Goal: Task Accomplishment & Management: Use online tool/utility

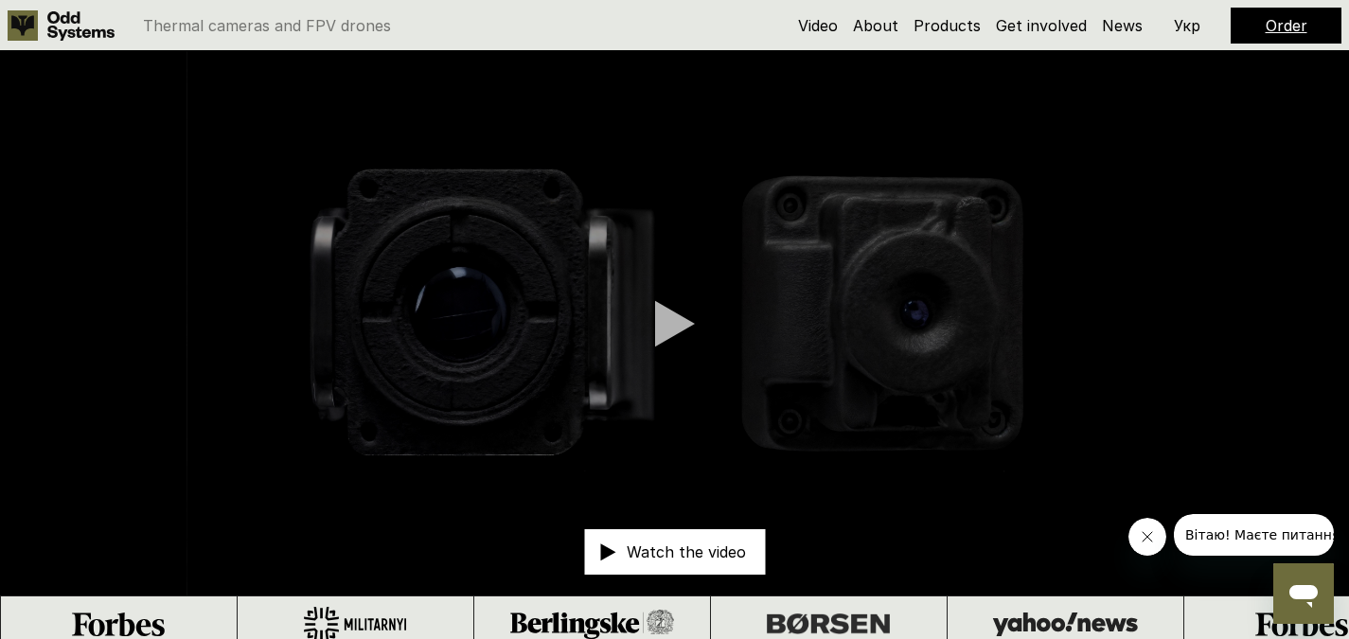
click at [1275, 15] on h5 "Order" at bounding box center [1287, 25] width 42 height 21
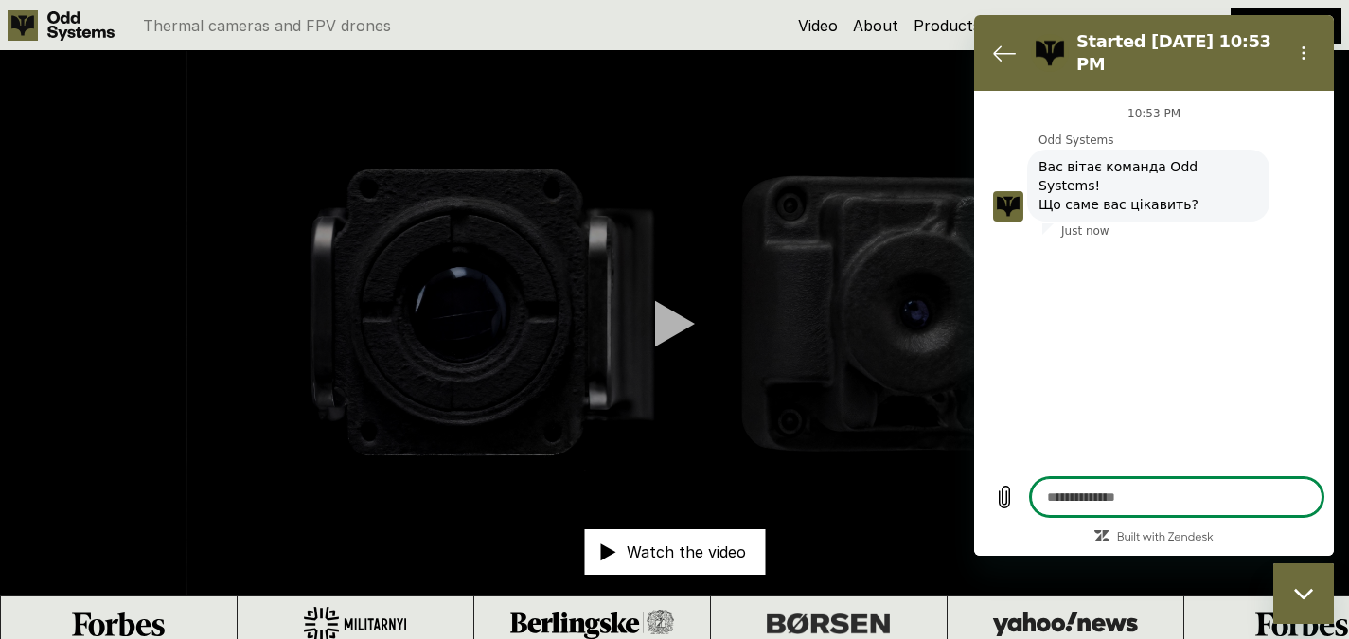
type textarea "*"
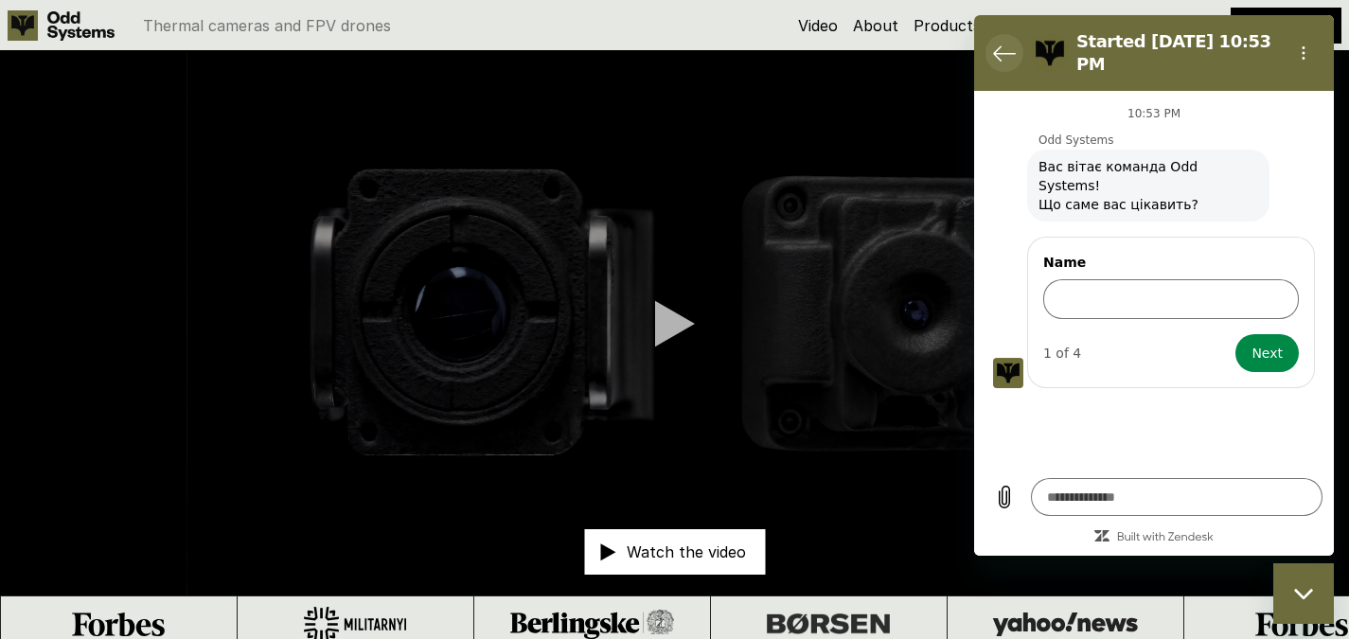
click at [1008, 52] on icon "Back to the conversation list" at bounding box center [1004, 53] width 23 height 23
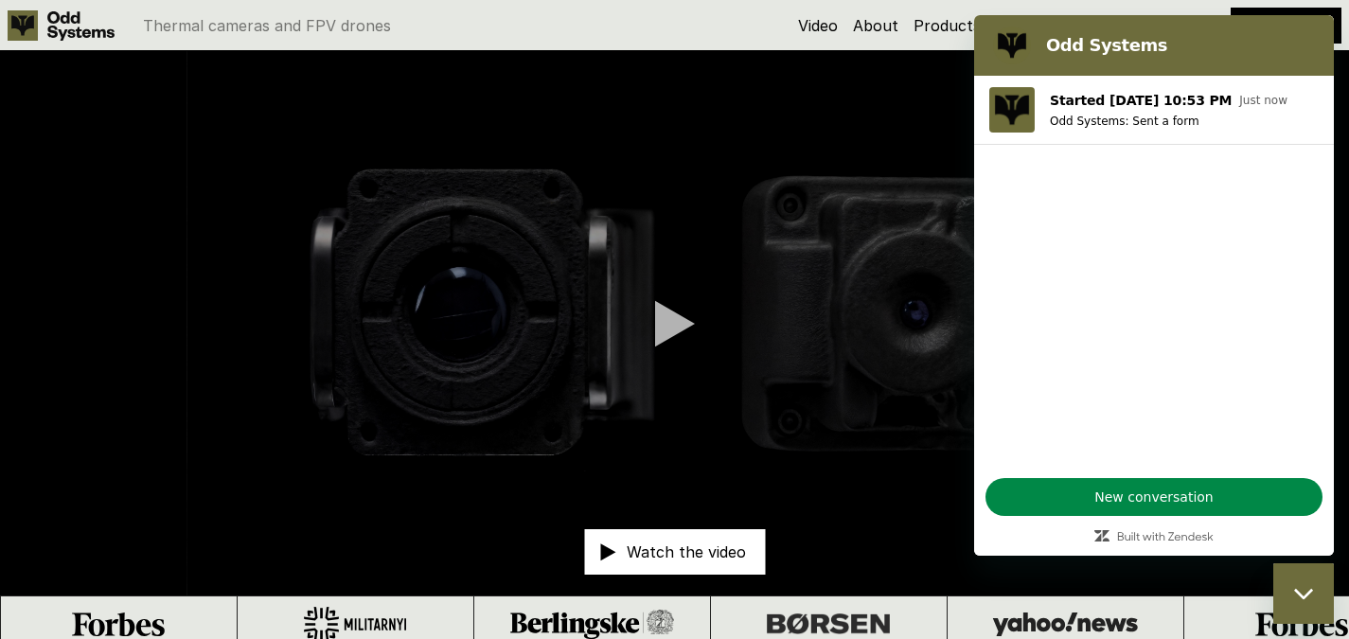
click at [956, 200] on video at bounding box center [674, 323] width 1349 height 545
click at [953, 330] on video at bounding box center [674, 323] width 1349 height 545
click at [872, 480] on video at bounding box center [674, 323] width 1349 height 545
click at [635, 289] on video at bounding box center [674, 323] width 1349 height 545
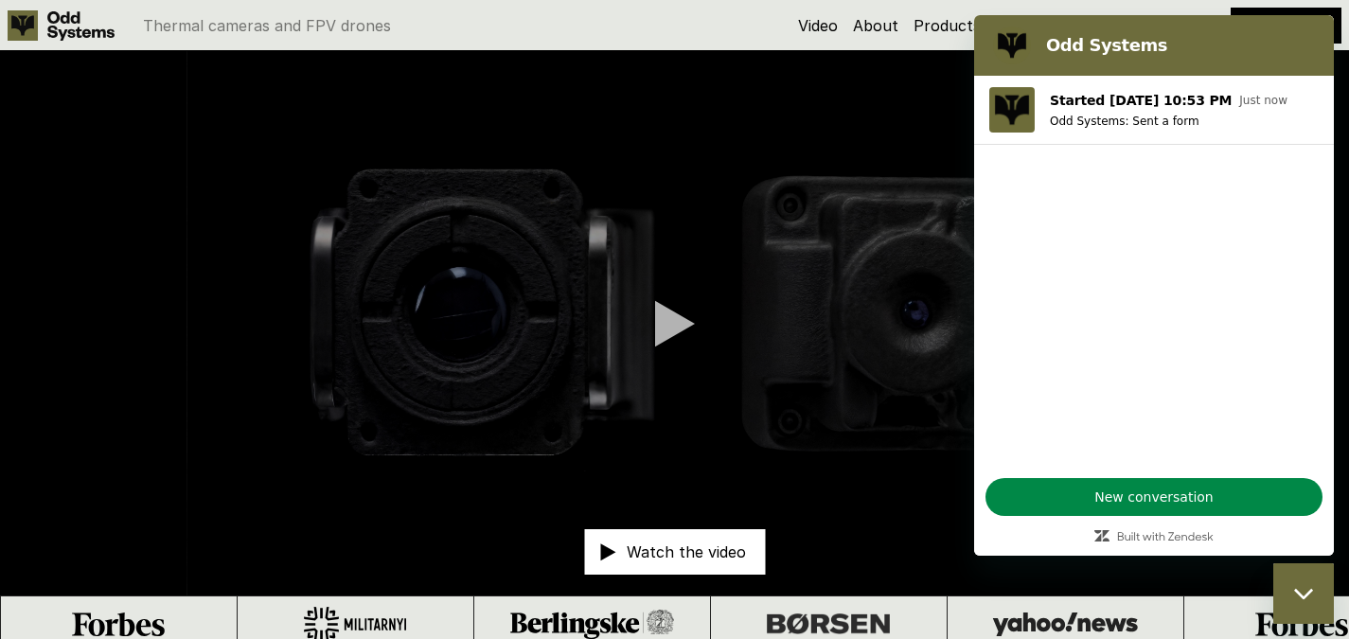
click at [675, 327] on div at bounding box center [675, 323] width 40 height 47
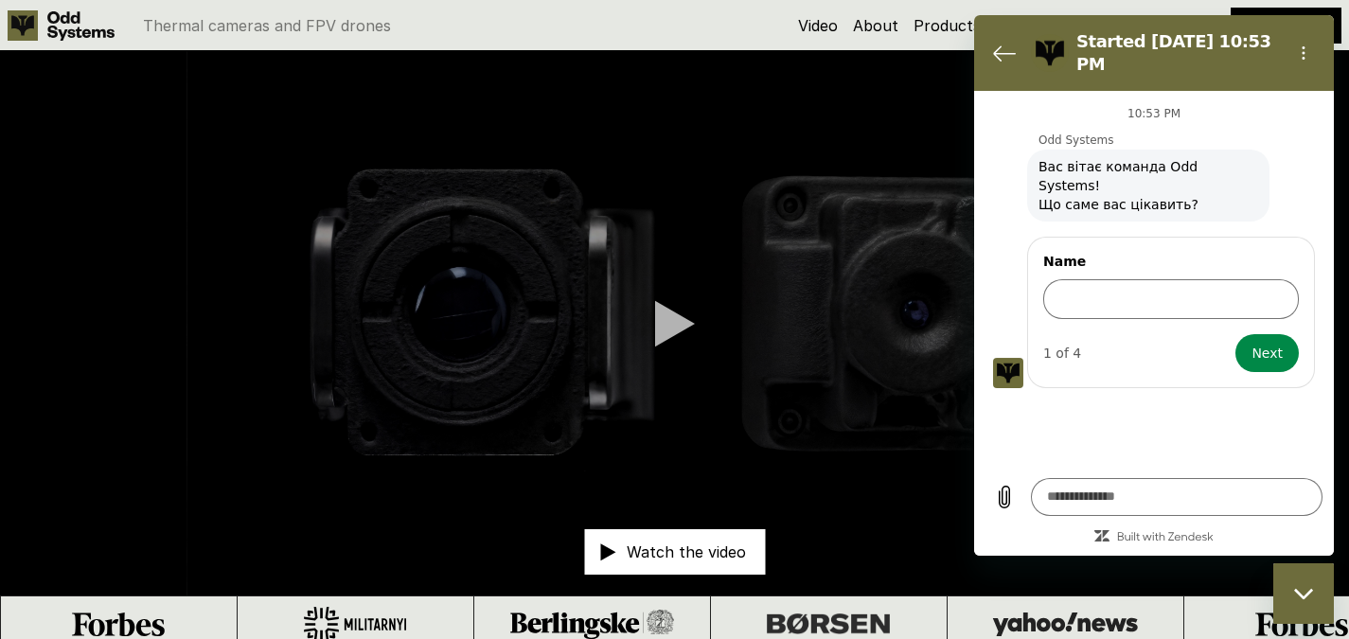
click at [670, 307] on div at bounding box center [675, 323] width 40 height 47
